Goal: Find specific page/section: Find specific page/section

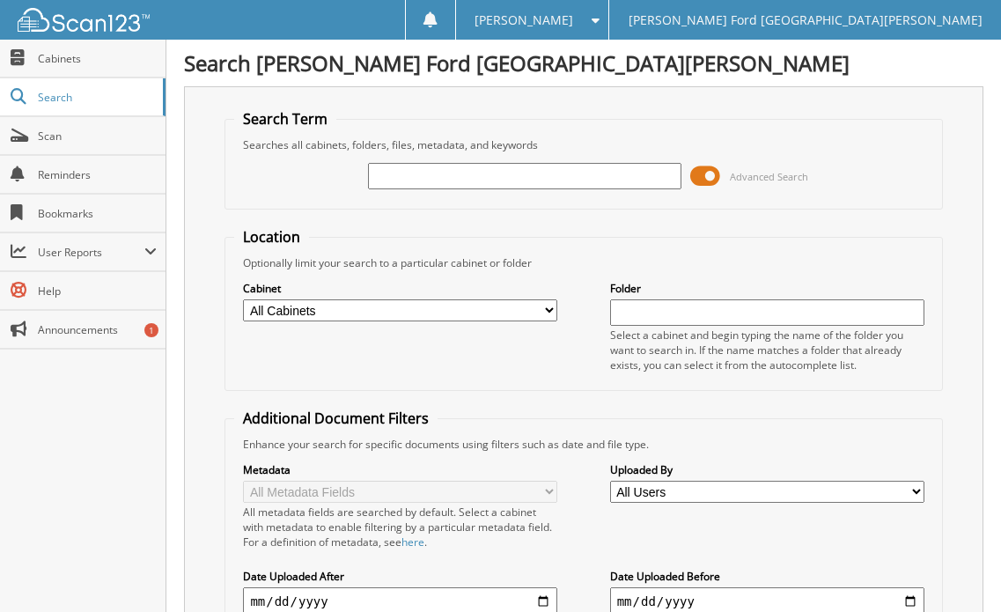
click at [407, 180] on input "text" at bounding box center [525, 176] width 314 height 26
type input "2545353"
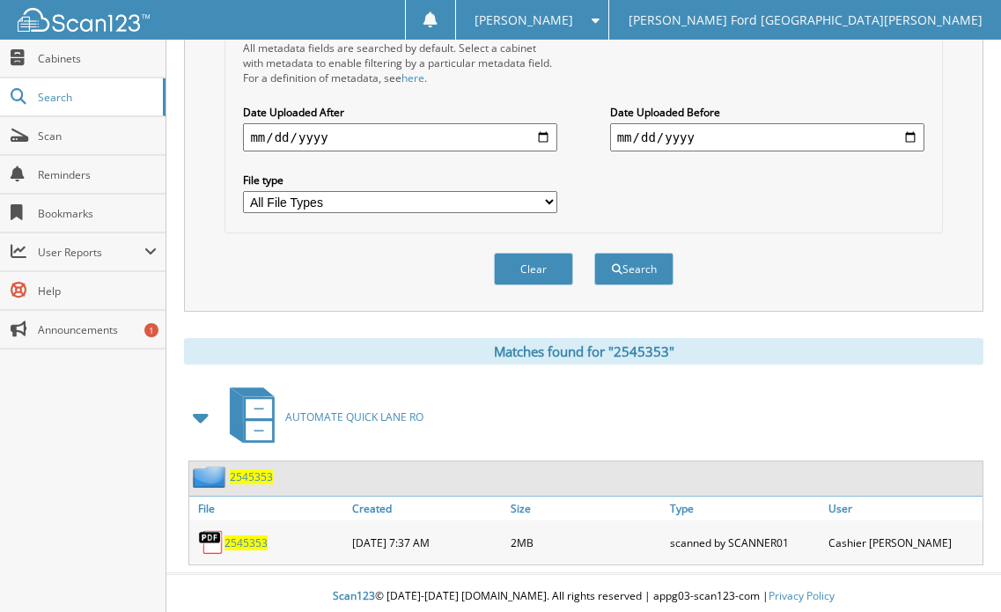
scroll to position [471, 0]
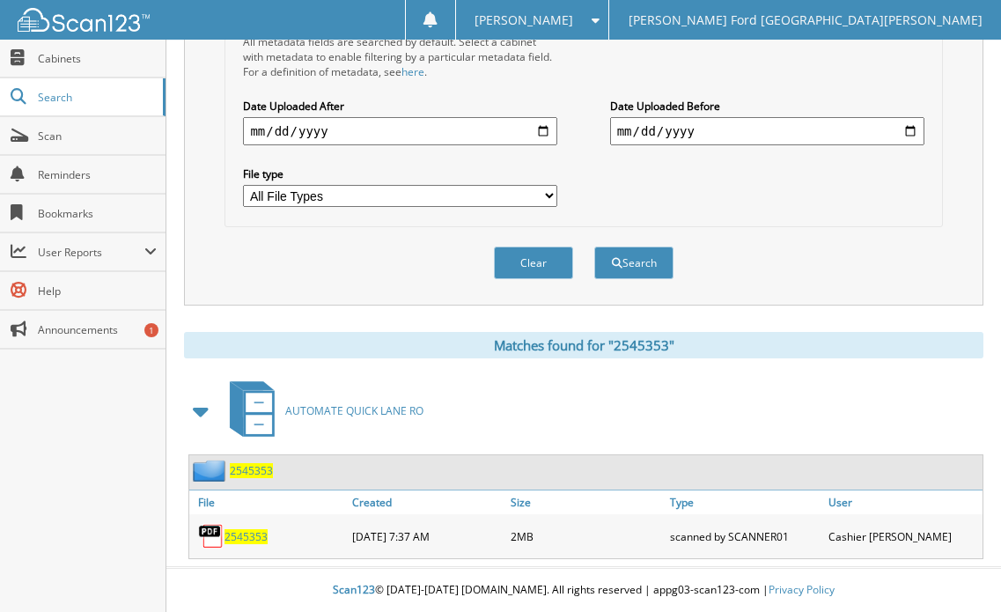
click at [245, 538] on span "2545353" at bounding box center [245, 536] width 43 height 15
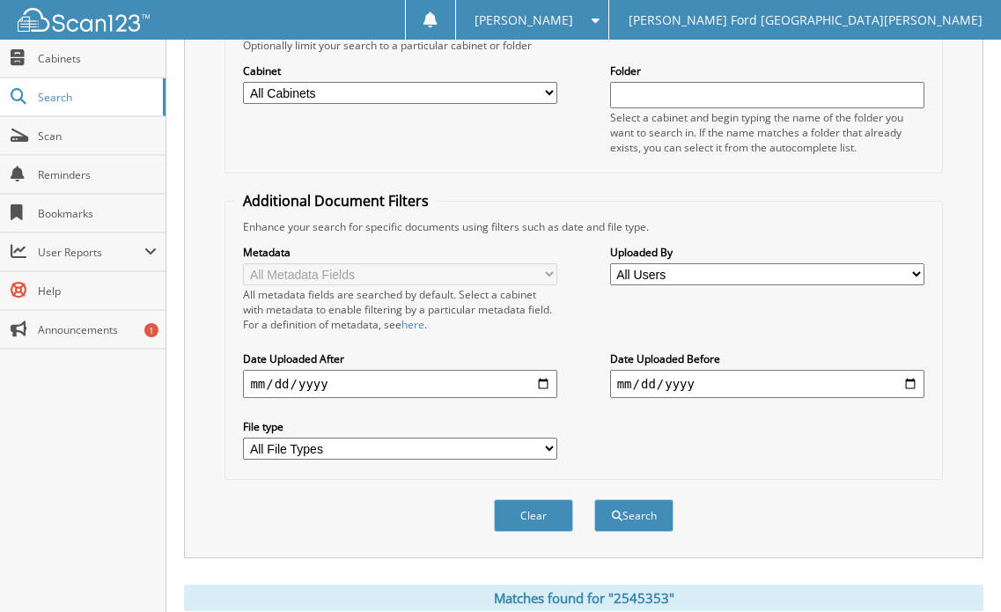
scroll to position [0, 0]
